Goal: Task Accomplishment & Management: Complete application form

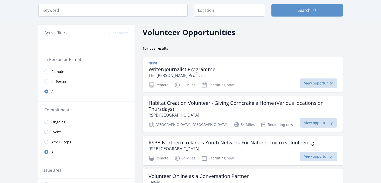
scroll to position [25, 0]
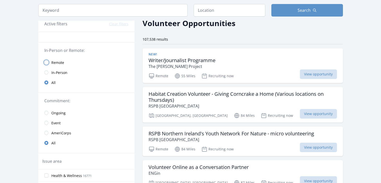
click at [46, 63] on input "radio" at bounding box center [46, 62] width 4 height 4
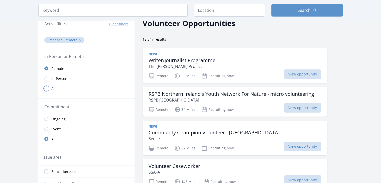
click at [47, 87] on input "radio" at bounding box center [46, 88] width 4 height 4
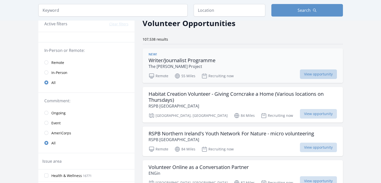
click at [328, 77] on span "View opportunity" at bounding box center [318, 74] width 37 height 10
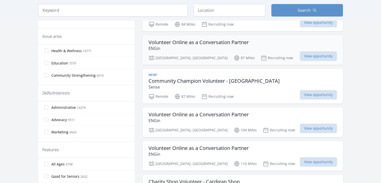
scroll to position [150, 0]
drag, startPoint x: 237, startPoint y: 101, endPoint x: 366, endPoint y: 83, distance: 130.5
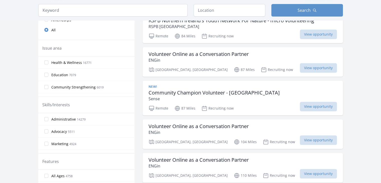
scroll to position [125, 0]
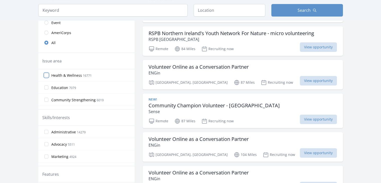
click at [47, 75] on input "Health & Wellness 16771" at bounding box center [46, 75] width 4 height 4
click at [48, 77] on label "Health & Wellness 16771" at bounding box center [86, 75] width 96 height 10
click at [48, 77] on input "Health & Wellness 16771" at bounding box center [46, 75] width 4 height 4
click at [47, 77] on label "Health & Wellness 16771" at bounding box center [86, 75] width 96 height 10
click at [47, 77] on input "Health & Wellness 16771" at bounding box center [46, 75] width 4 height 4
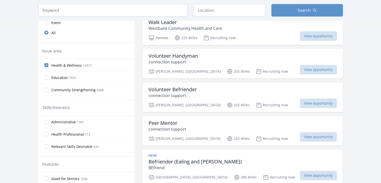
click at [45, 74] on label "Education 7435" at bounding box center [86, 77] width 96 height 10
click at [45, 75] on input "Education 7435" at bounding box center [46, 77] width 4 height 4
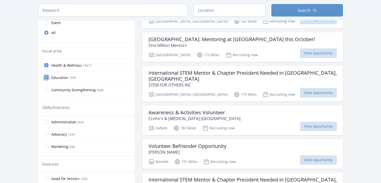
click at [46, 78] on input "Education 7435" at bounding box center [46, 77] width 4 height 4
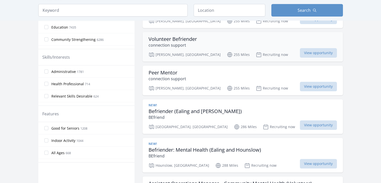
scroll to position [200, 0]
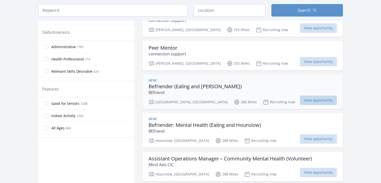
click at [306, 102] on span "View opportunity" at bounding box center [318, 100] width 37 height 10
click at [314, 98] on span "View opportunity" at bounding box center [318, 100] width 37 height 10
click at [312, 98] on span "View opportunity" at bounding box center [318, 100] width 37 height 10
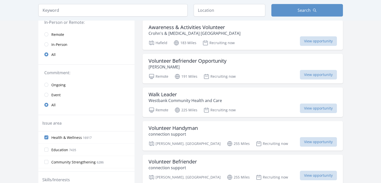
scroll to position [50, 0]
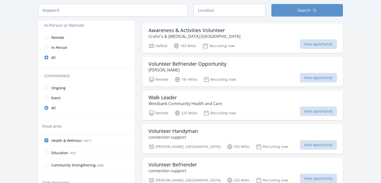
click at [44, 38] on link "Remote" at bounding box center [86, 37] width 96 height 10
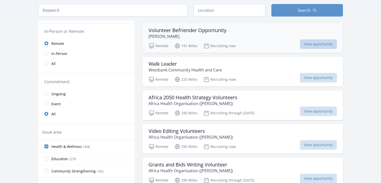
click at [317, 44] on span "View opportunity" at bounding box center [318, 44] width 37 height 10
click at [208, 7] on input "text" at bounding box center [230, 10] width 72 height 13
type input "l"
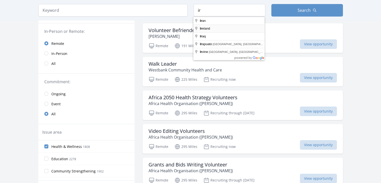
type input "Ireland"
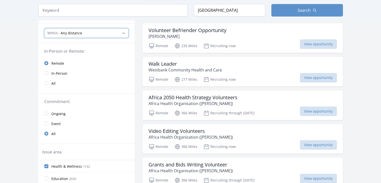
click at [88, 33] on select "Any distance , 5 Miles , 20 Miles , 50 Miles , 100 Miles" at bounding box center [86, 33] width 84 height 10
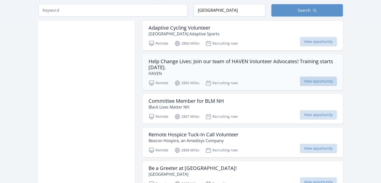
scroll to position [610, 0]
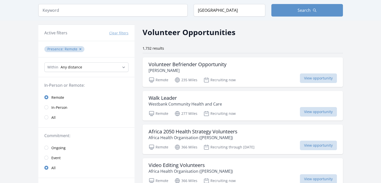
scroll to position [25, 0]
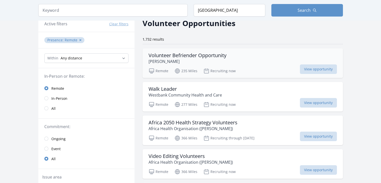
click at [290, 68] on div "Remote 235 Miles Recruiting now View opportunity" at bounding box center [242, 70] width 188 height 8
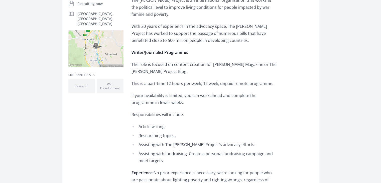
scroll to position [125, 0]
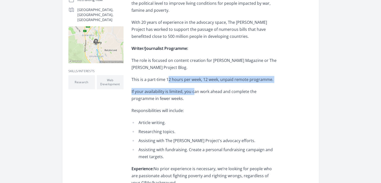
drag, startPoint x: 175, startPoint y: 82, endPoint x: 193, endPoint y: 82, distance: 18.5
click at [193, 83] on div "Are you passionate about making a difference in the world? Look no further! The…" at bounding box center [204, 105] width 146 height 248
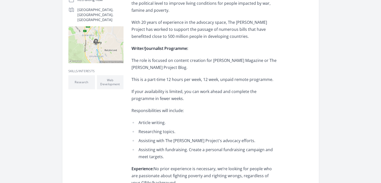
click at [195, 70] on p "The role is focused on content creation for BORGEN Magazine or The Borgen Proje…" at bounding box center [204, 64] width 146 height 14
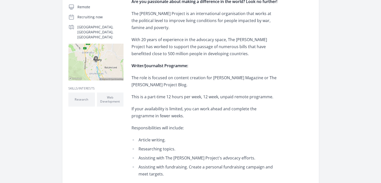
scroll to position [50, 0]
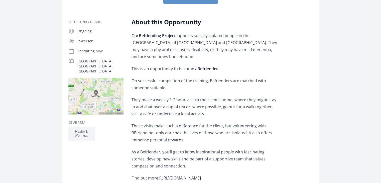
scroll to position [100, 0]
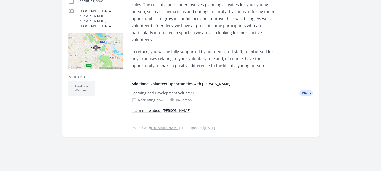
scroll to position [66, 0]
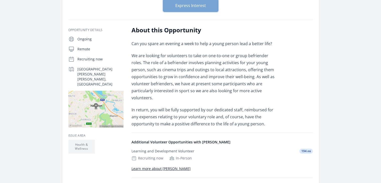
click at [181, 8] on button "Express Interest" at bounding box center [190, 5] width 55 height 13
